Goal: Transaction & Acquisition: Purchase product/service

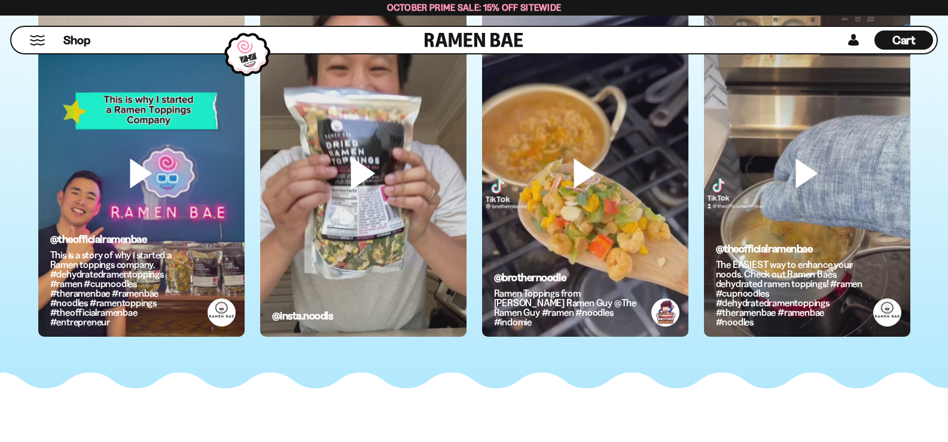
scroll to position [5357, 0]
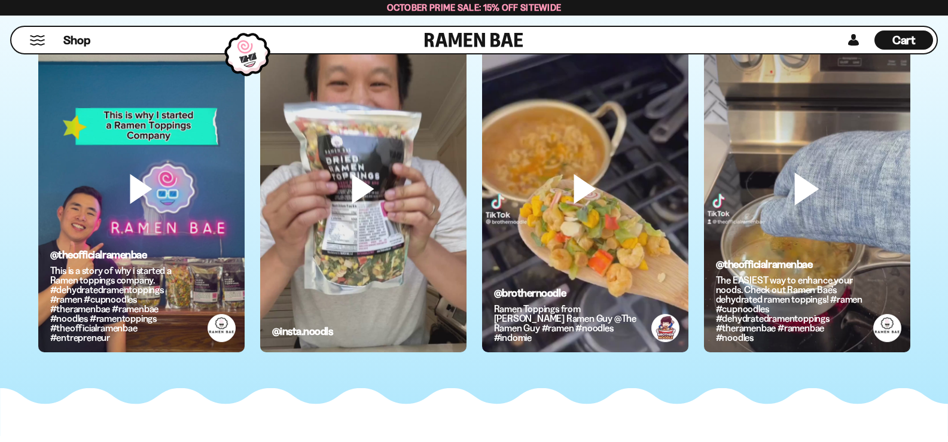
click at [781, 205] on video at bounding box center [807, 209] width 206 height 367
click at [814, 273] on div "@theofficialramenbae The EASIEST way to enhance your noods. Check out Ramen Bae…" at bounding box center [789, 288] width 147 height 108
click at [790, 227] on video at bounding box center [807, 209] width 206 height 367
click at [812, 178] on video at bounding box center [807, 209] width 206 height 367
click at [851, 232] on video at bounding box center [807, 209] width 206 height 367
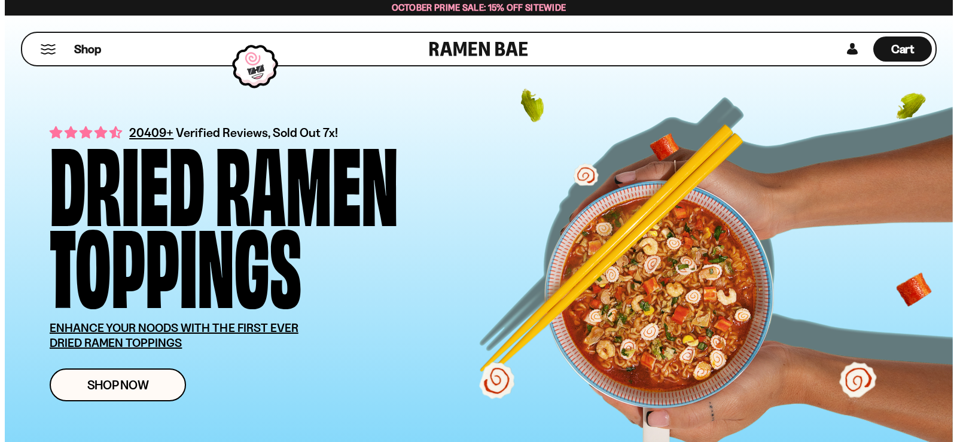
scroll to position [0, 0]
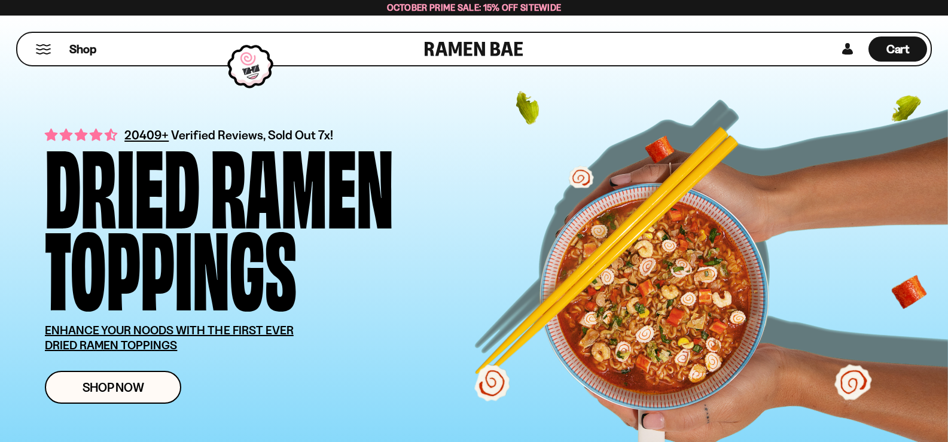
click at [49, 47] on button "Mobile Menu Trigger" at bounding box center [43, 49] width 16 height 10
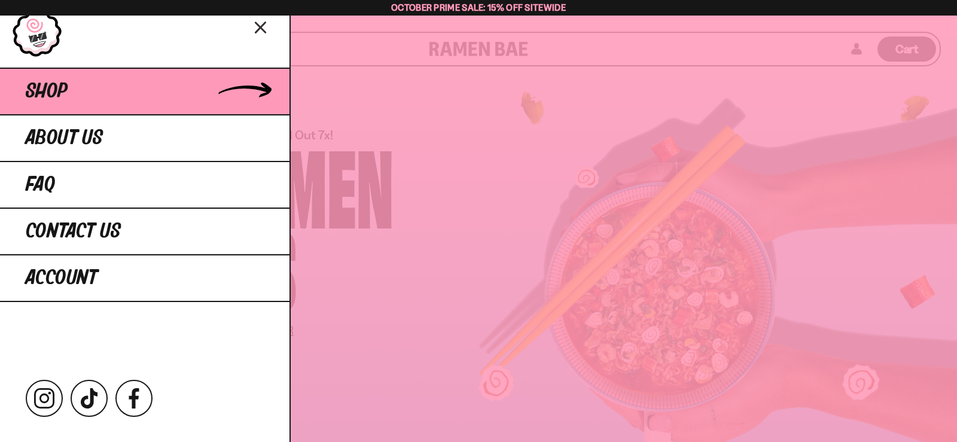
click at [230, 77] on link "Shop" at bounding box center [145, 91] width 290 height 47
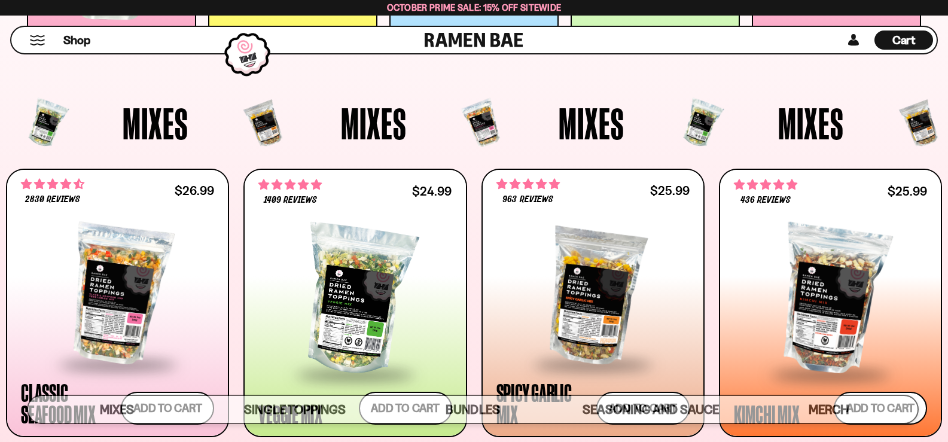
scroll to position [120, 0]
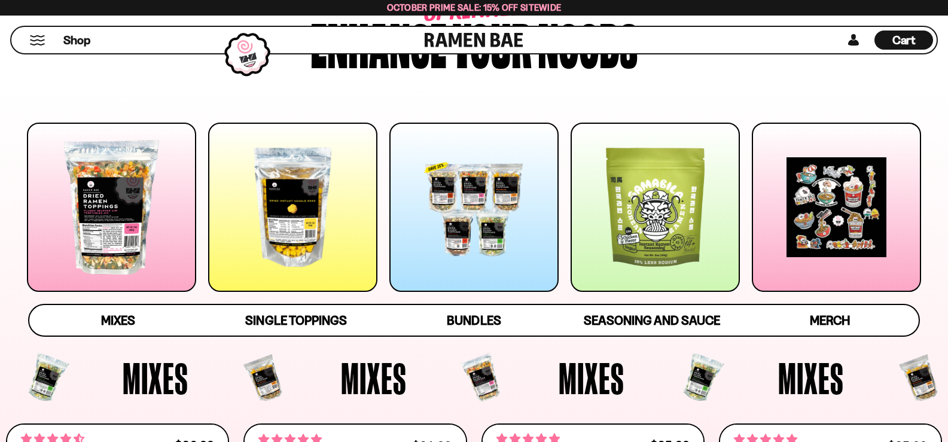
click at [508, 151] on div at bounding box center [473, 207] width 169 height 169
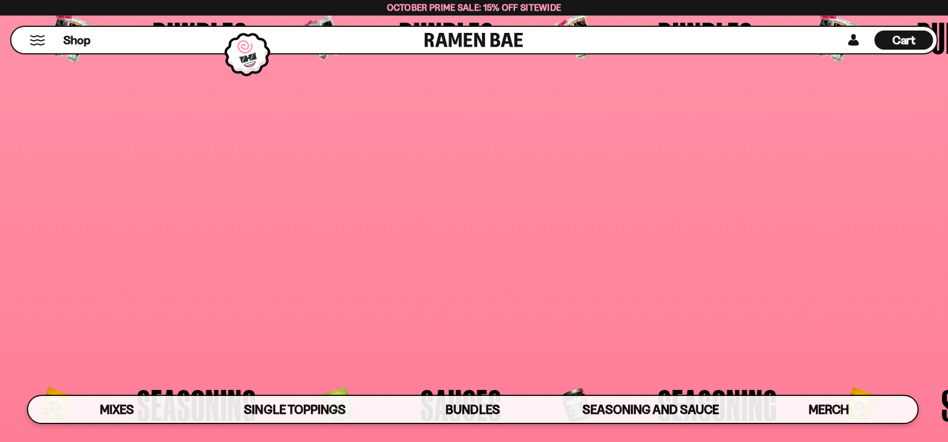
scroll to position [2682, 0]
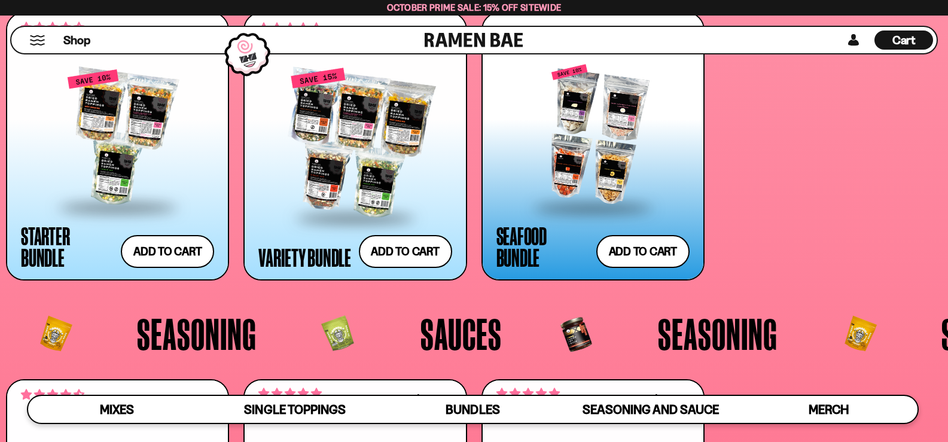
click at [649, 138] on div at bounding box center [593, 135] width 193 height 141
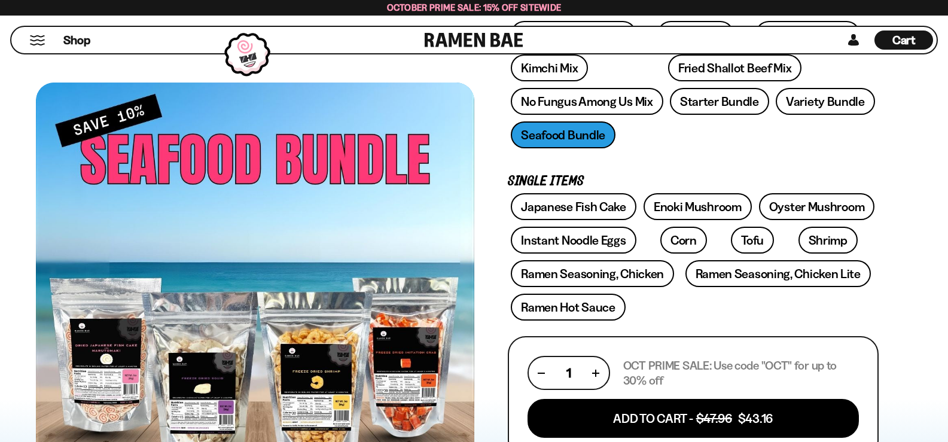
scroll to position [239, 0]
